Goal: Task Accomplishment & Management: Complete application form

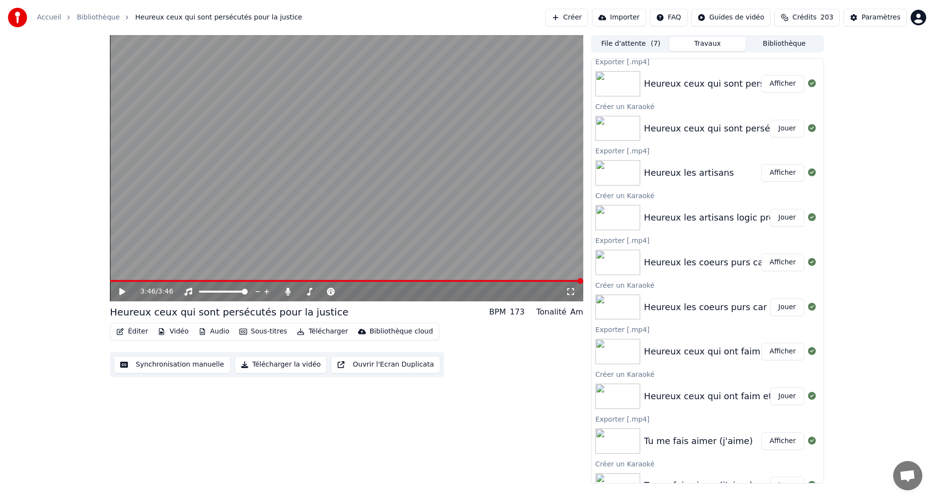
scroll to position [6, 0]
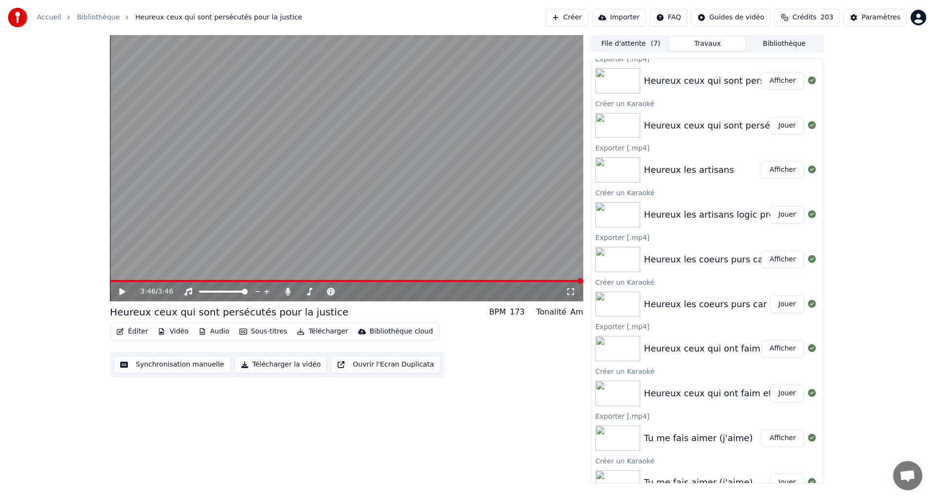
click at [781, 125] on button "Jouer" at bounding box center [787, 126] width 34 height 18
click at [122, 291] on icon at bounding box center [129, 292] width 23 height 8
click at [572, 16] on button "Créer" at bounding box center [566, 18] width 43 height 18
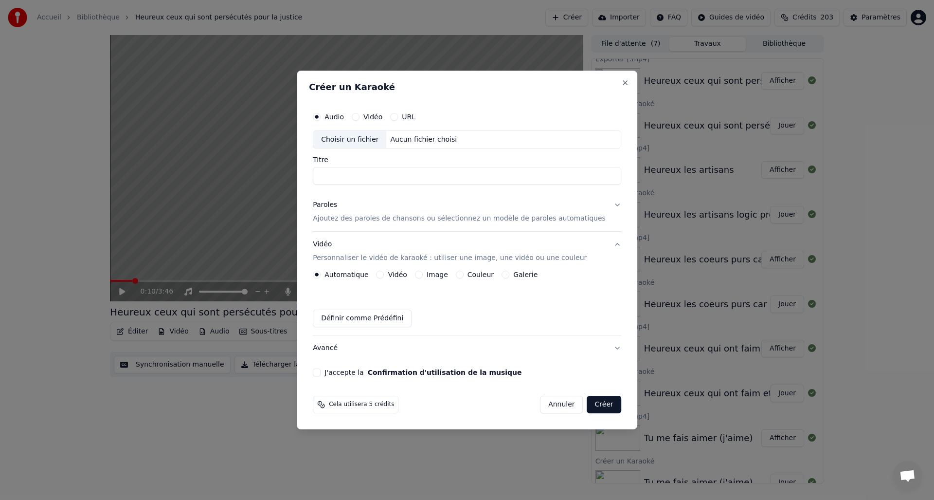
click at [355, 139] on div "Choisir un fichier" at bounding box center [349, 140] width 73 height 18
click at [406, 178] on input "**********" at bounding box center [467, 176] width 308 height 18
type input "**********"
click at [337, 206] on div "Paroles" at bounding box center [325, 205] width 24 height 10
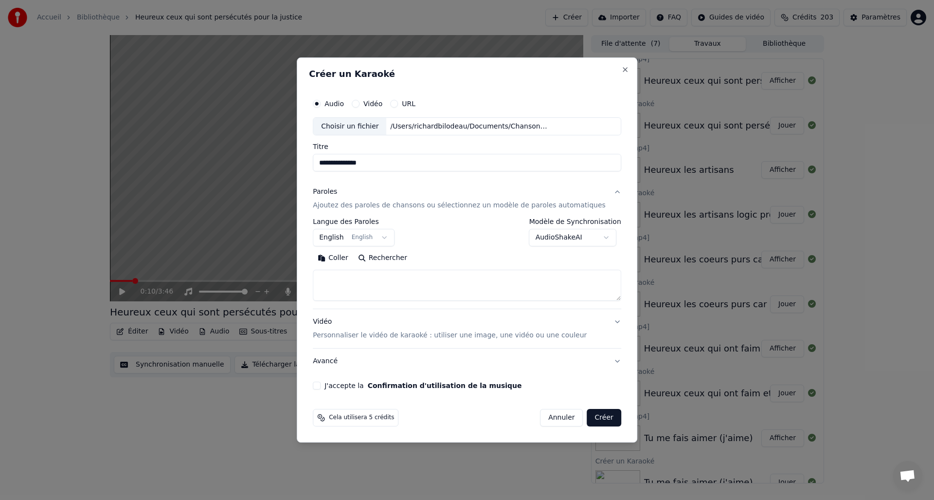
click at [350, 258] on button "Coller" at bounding box center [333, 259] width 40 height 16
click at [381, 280] on textarea at bounding box center [458, 285] width 290 height 31
drag, startPoint x: 369, startPoint y: 287, endPoint x: 376, endPoint y: 286, distance: 6.9
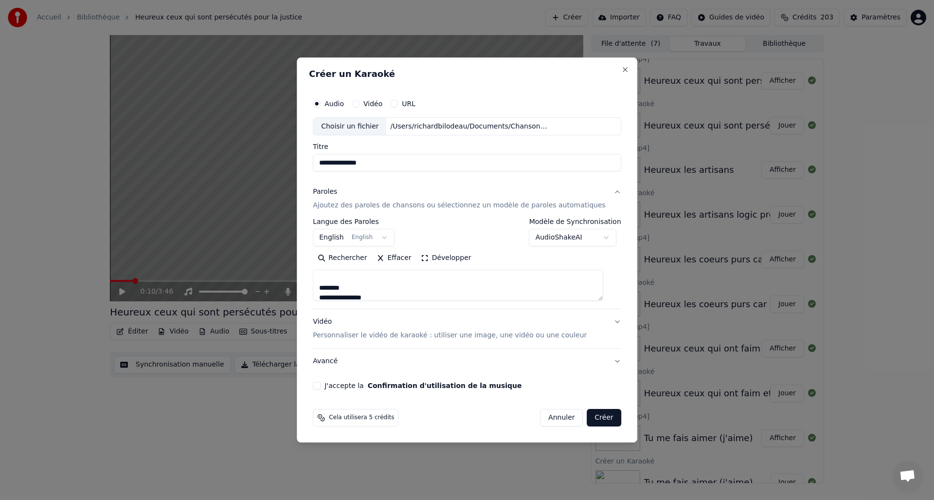
click at [369, 287] on textarea at bounding box center [458, 285] width 290 height 31
drag, startPoint x: 361, startPoint y: 286, endPoint x: 383, endPoint y: 280, distance: 22.7
click at [361, 286] on textarea at bounding box center [458, 285] width 290 height 31
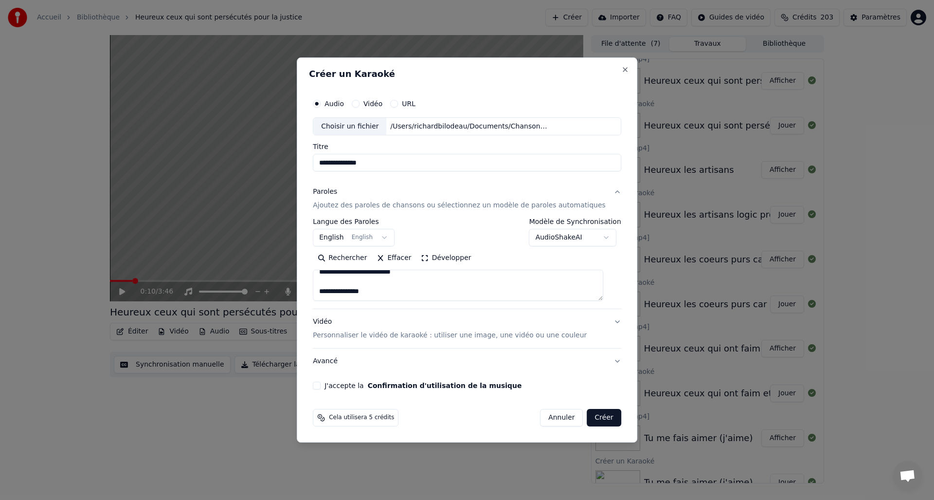
click at [393, 289] on textarea at bounding box center [458, 285] width 290 height 31
drag, startPoint x: 361, startPoint y: 292, endPoint x: 367, endPoint y: 292, distance: 5.8
click at [361, 292] on textarea at bounding box center [458, 285] width 290 height 31
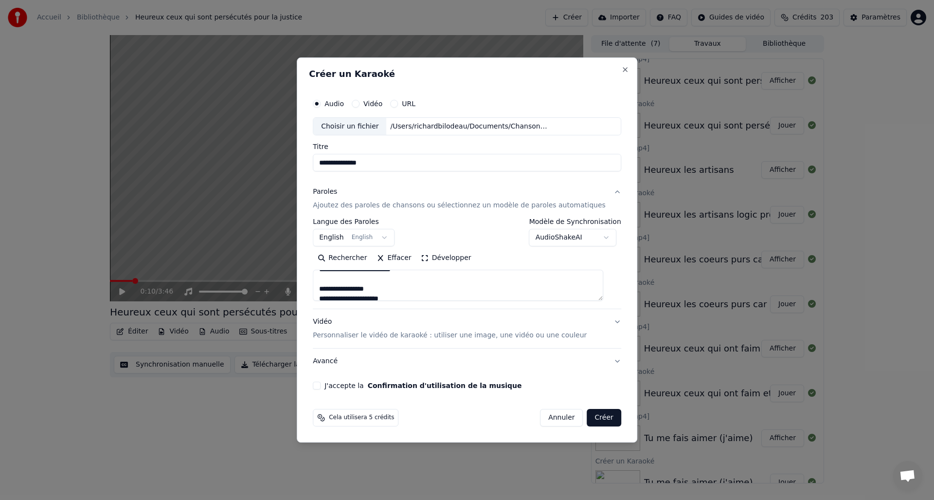
drag, startPoint x: 331, startPoint y: 287, endPoint x: 341, endPoint y: 286, distance: 9.3
click at [331, 287] on textarea at bounding box center [458, 285] width 290 height 31
click at [408, 288] on textarea at bounding box center [458, 285] width 290 height 31
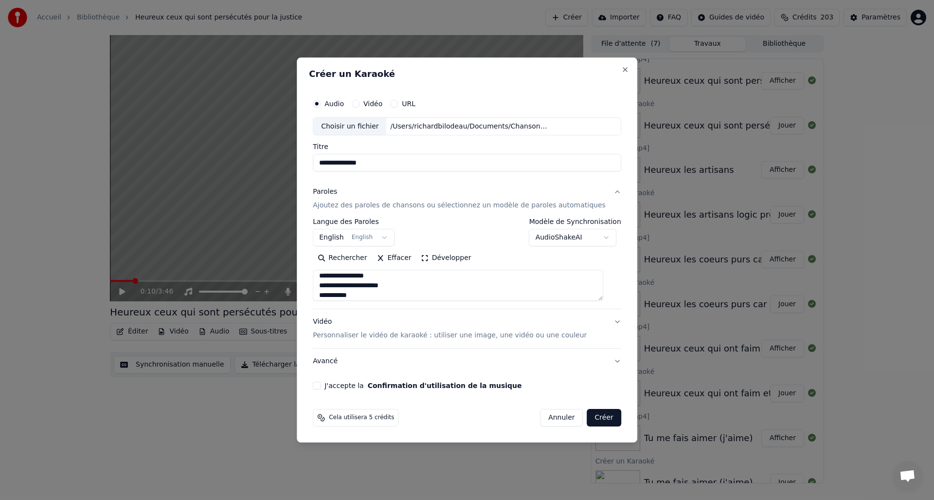
click at [331, 275] on textarea at bounding box center [458, 285] width 290 height 31
click at [407, 285] on textarea at bounding box center [458, 285] width 290 height 31
click at [364, 287] on textarea at bounding box center [458, 285] width 290 height 31
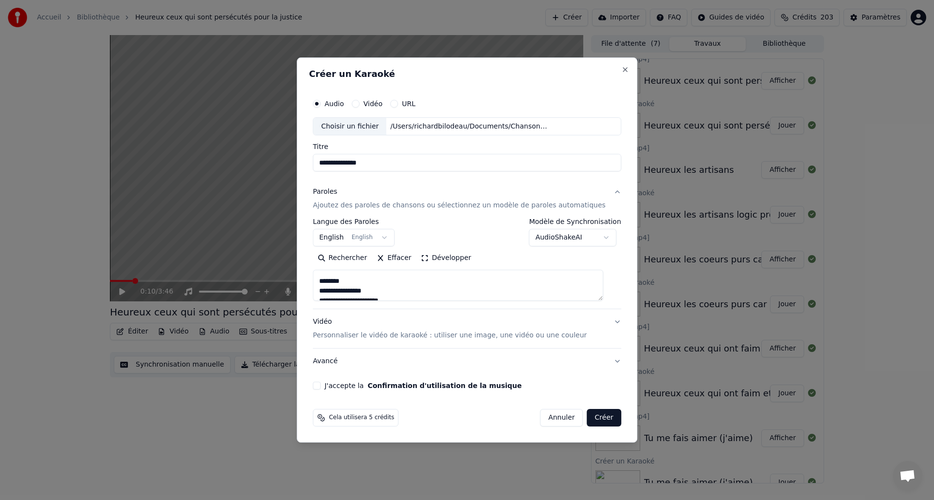
click at [357, 279] on textarea at bounding box center [458, 285] width 290 height 31
type textarea "**********"
click at [331, 321] on div "Vidéo Personnaliser le vidéo de karaoké : utiliser une image, une vidéo ou une …" at bounding box center [450, 328] width 274 height 23
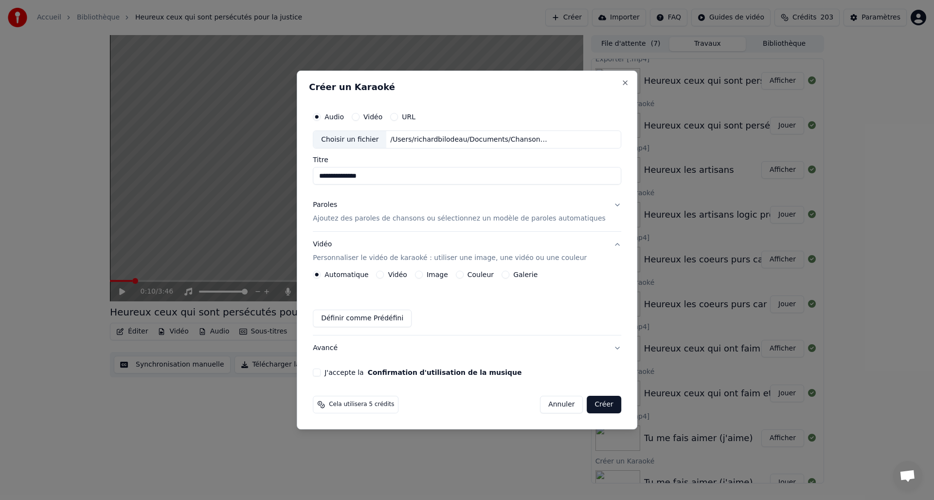
click at [423, 274] on button "Image" at bounding box center [419, 274] width 8 height 8
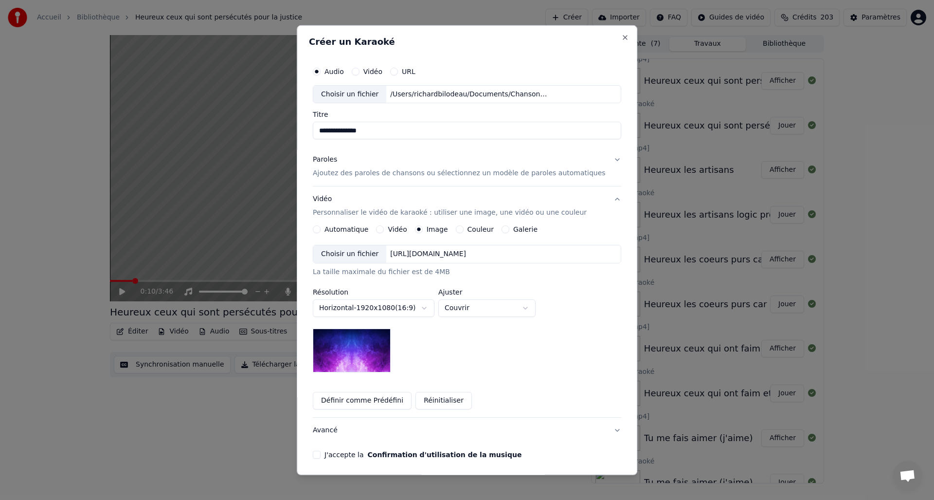
click at [355, 255] on div "Choisir un fichier" at bounding box center [349, 254] width 73 height 18
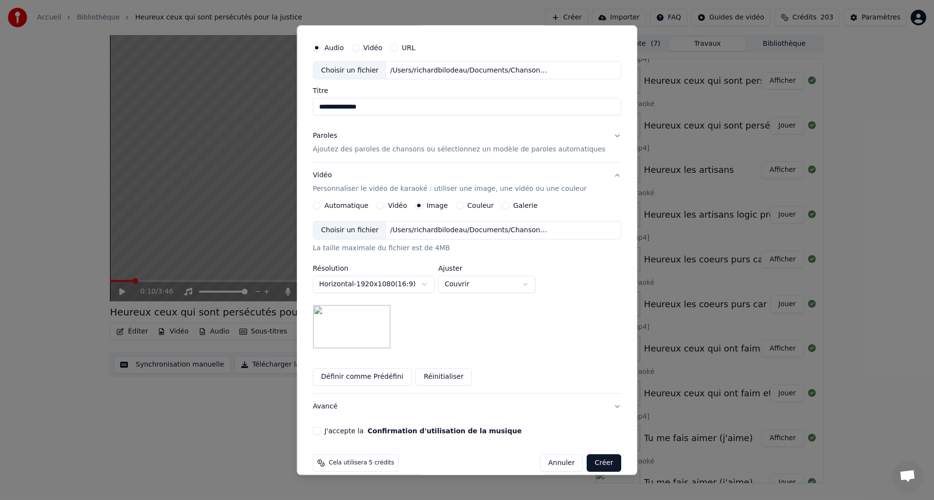
scroll to position [36, 0]
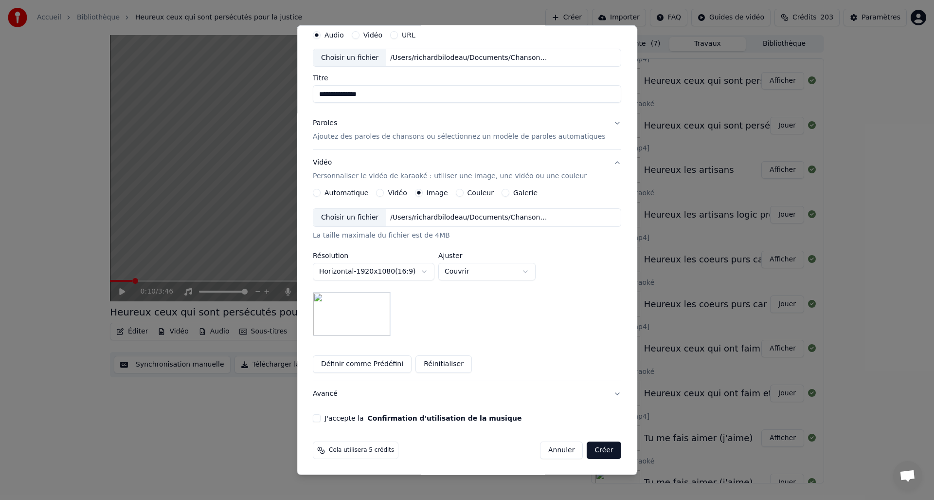
click at [321, 419] on button "J'accepte la Confirmation d'utilisation de la musique" at bounding box center [317, 418] width 8 height 8
click at [589, 448] on button "Créer" at bounding box center [604, 450] width 34 height 18
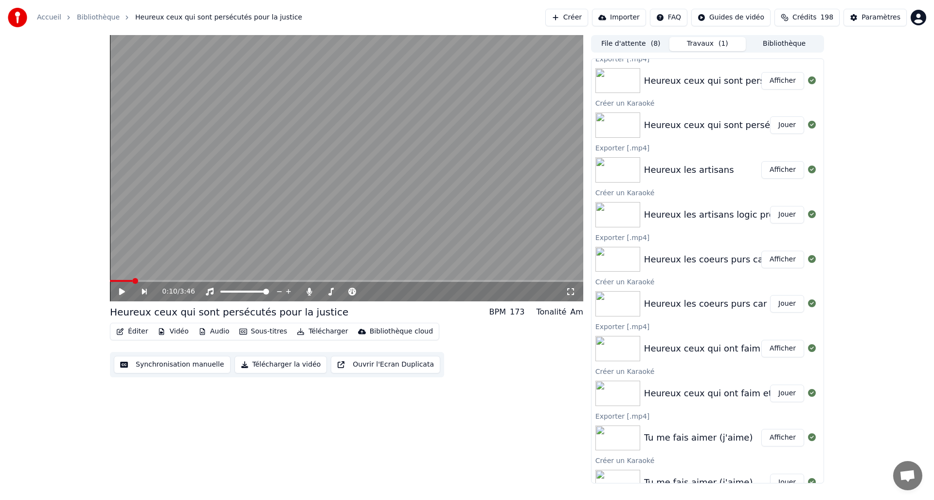
scroll to position [0, 0]
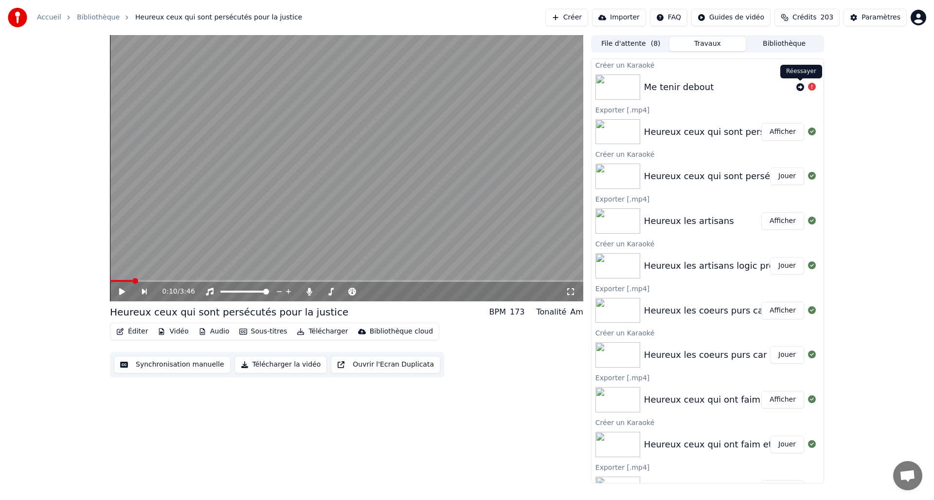
click at [802, 87] on icon at bounding box center [800, 87] width 8 height 8
click at [792, 90] on button "Jouer" at bounding box center [787, 87] width 34 height 18
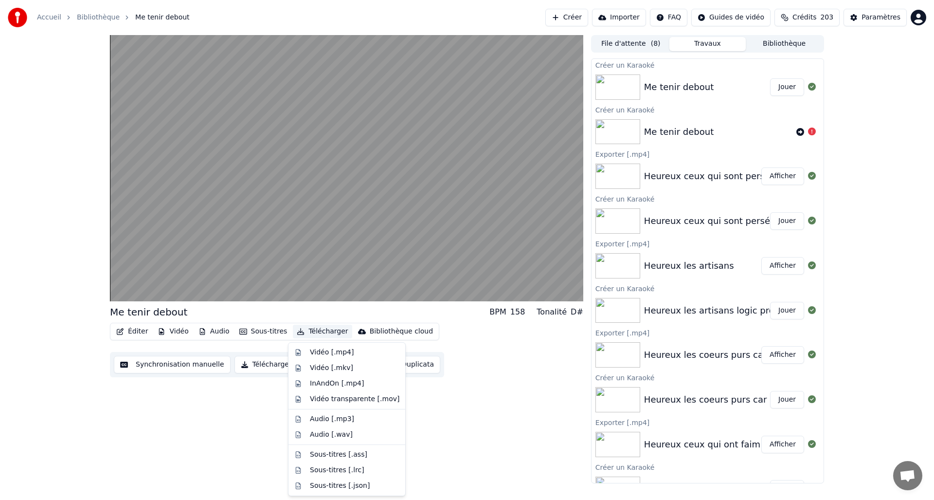
click at [321, 332] on button "Télécharger" at bounding box center [322, 331] width 59 height 14
click at [332, 354] on div "Vidéo [.mp4]" at bounding box center [332, 352] width 44 height 10
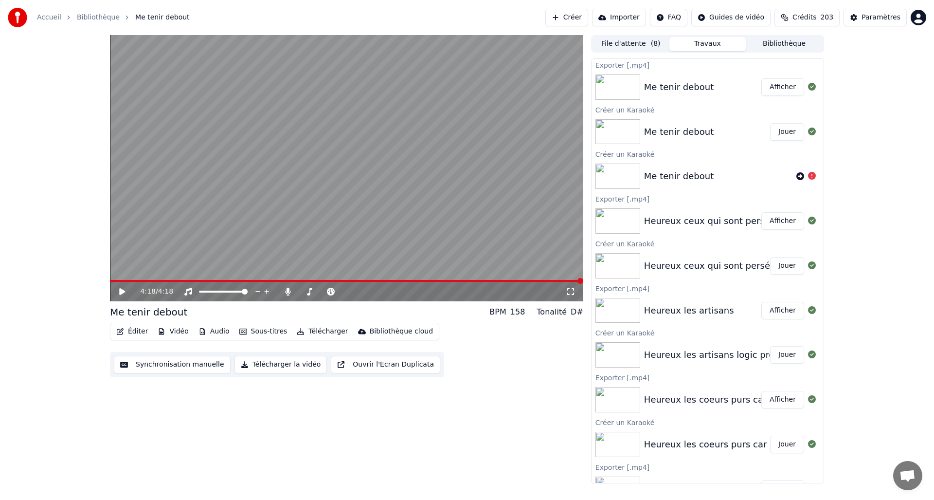
click at [780, 85] on button "Afficher" at bounding box center [782, 87] width 43 height 18
